Goal: Contribute content: Contribute content

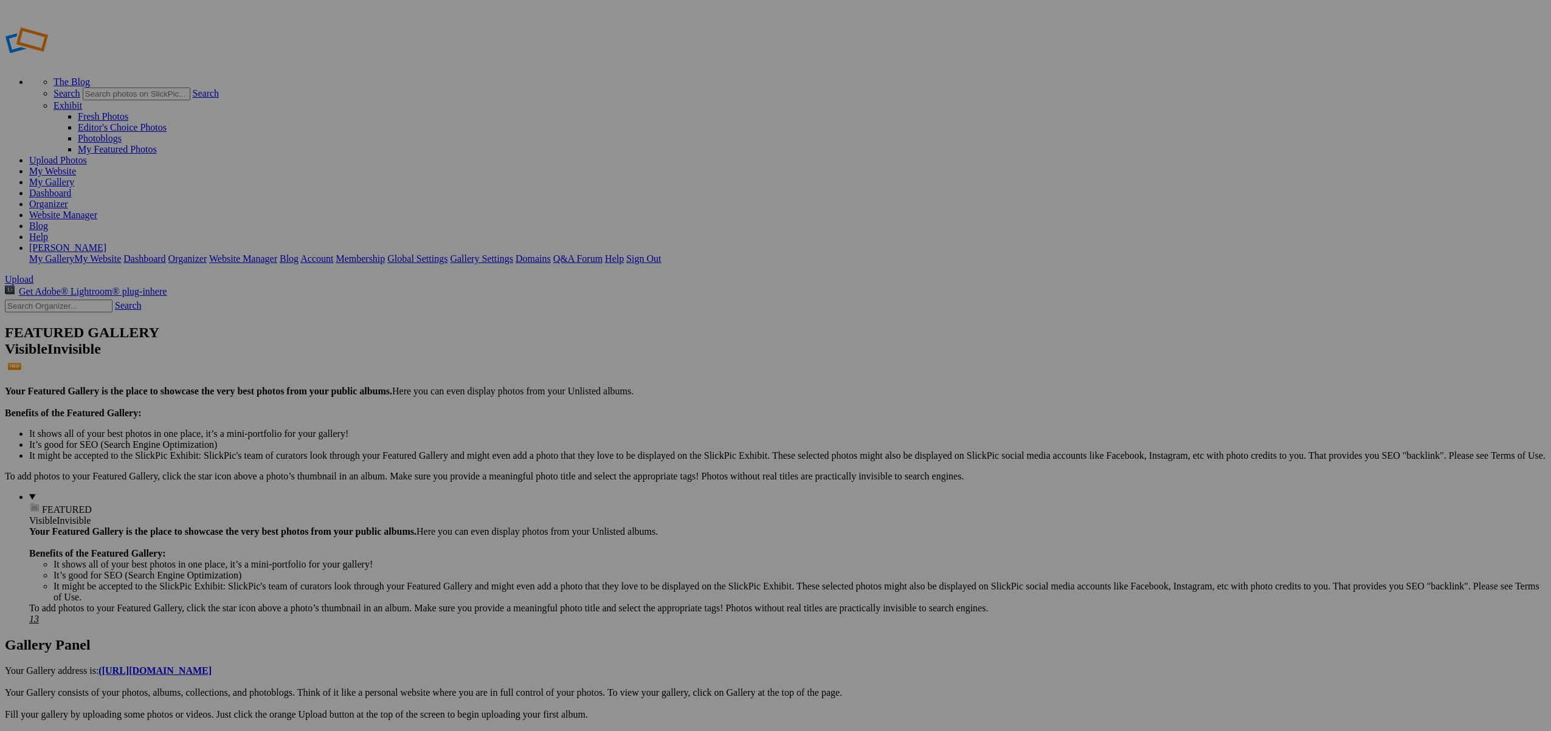
click at [356, 191] on img at bounding box center [338, 181] width 71 height 91
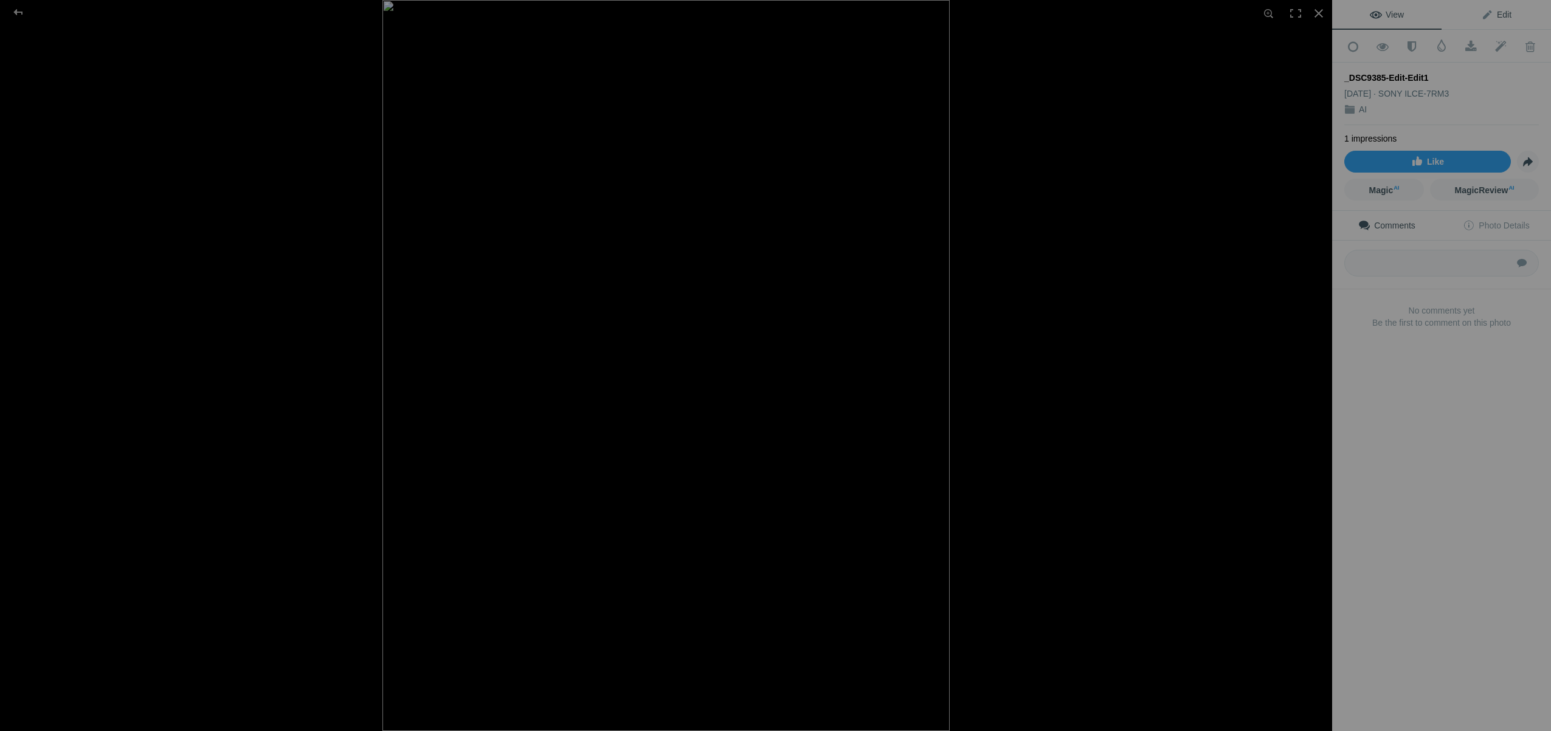
click at [1508, 16] on span "Edit" at bounding box center [1496, 15] width 30 height 10
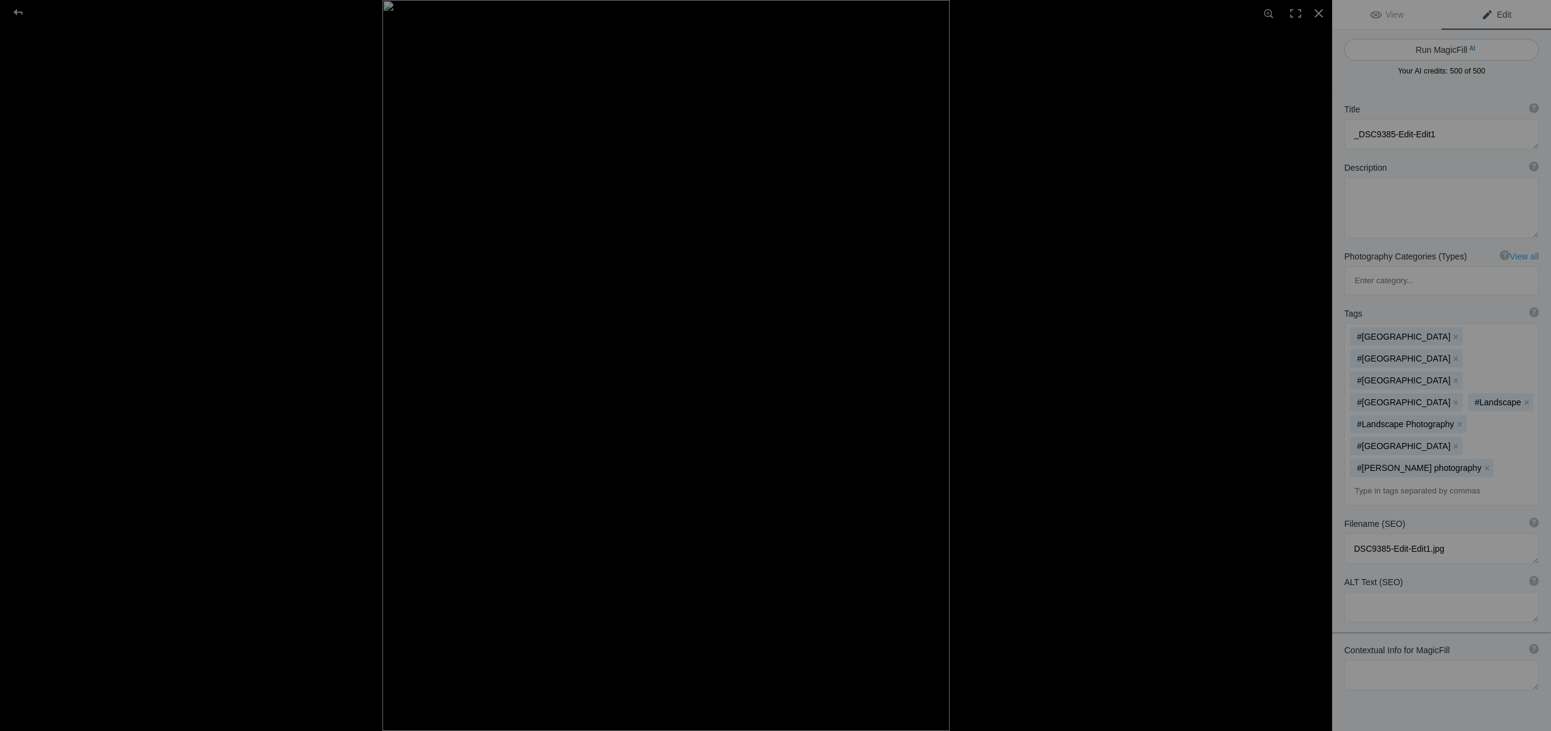
click at [1441, 50] on button "Run MagicFill AI" at bounding box center [1441, 50] width 195 height 22
type textarea "[GEOGRAPHIC_DATA] by the Water at [GEOGRAPHIC_DATA]"
type textarea "This captivating image showcases a hauntingly beautiful castle perched on the e…"
type textarea "mysterious-castle-dusk.jpg"
type textarea "A mysterious castle by the water at dusk, surrounded by turbulent waves and a d…"
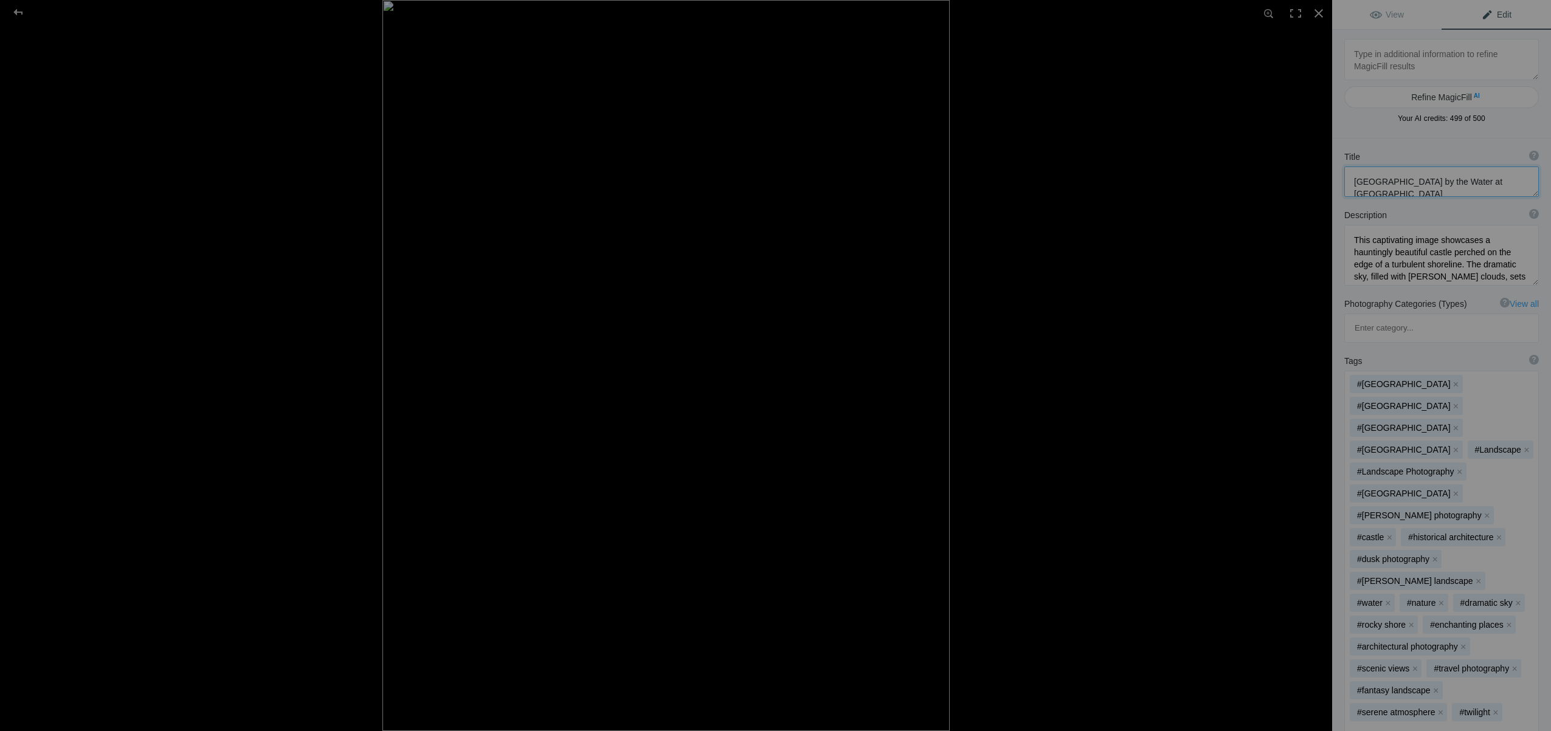
click at [1354, 181] on textarea at bounding box center [1441, 182] width 195 height 30
drag, startPoint x: 1353, startPoint y: 181, endPoint x: 1464, endPoint y: 186, distance: 111.4
click at [1506, 185] on textarea at bounding box center [1441, 182] width 195 height 30
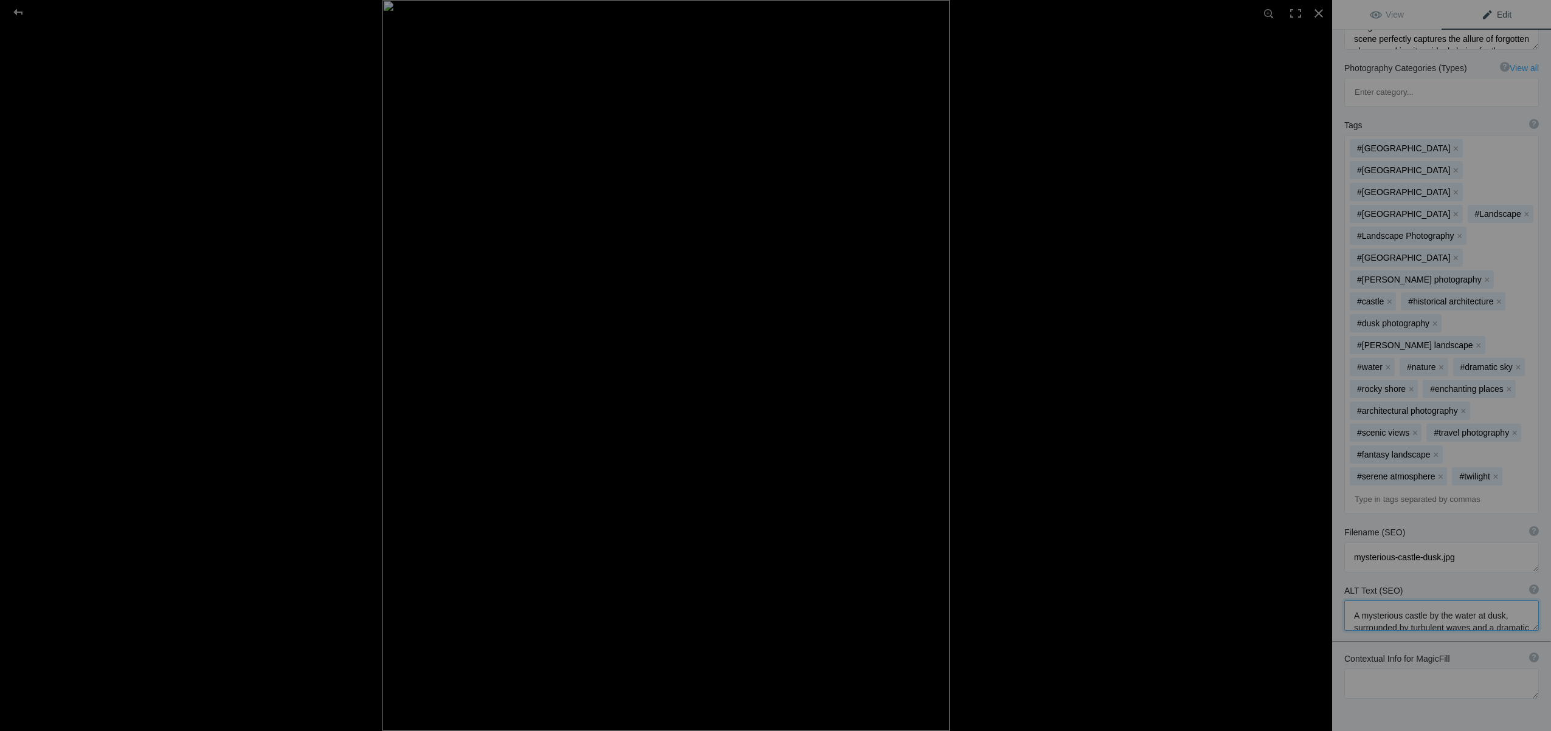
scroll to position [24, 0]
drag, startPoint x: 1355, startPoint y: 536, endPoint x: 1402, endPoint y: 551, distance: 49.0
click at [1402, 601] on textarea at bounding box center [1441, 616] width 195 height 30
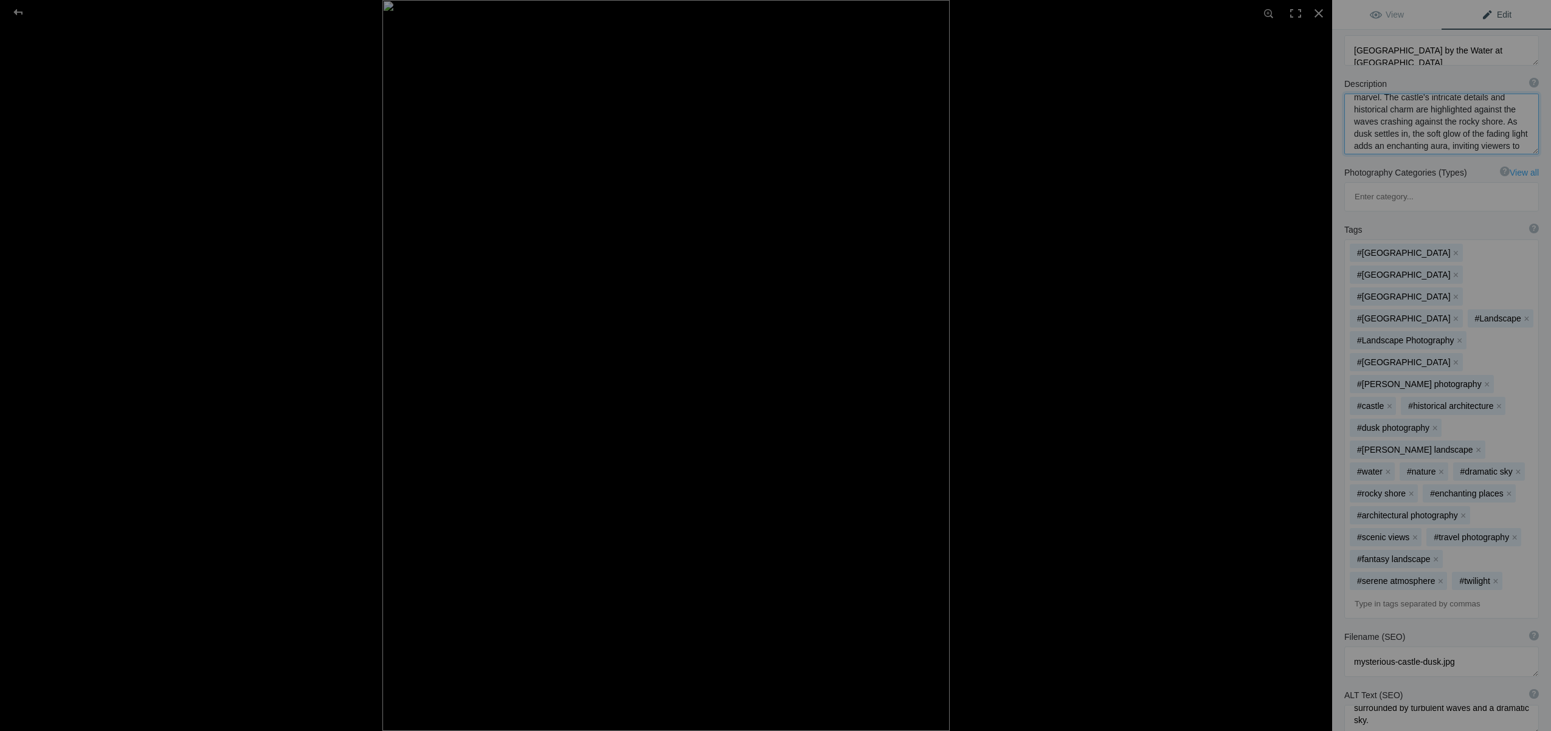
scroll to position [128, 0]
drag, startPoint x: 1354, startPoint y: 107, endPoint x: 1426, endPoint y: 154, distance: 85.1
click at [1426, 154] on textarea at bounding box center [1441, 124] width 195 height 61
